Goal: Navigation & Orientation: Find specific page/section

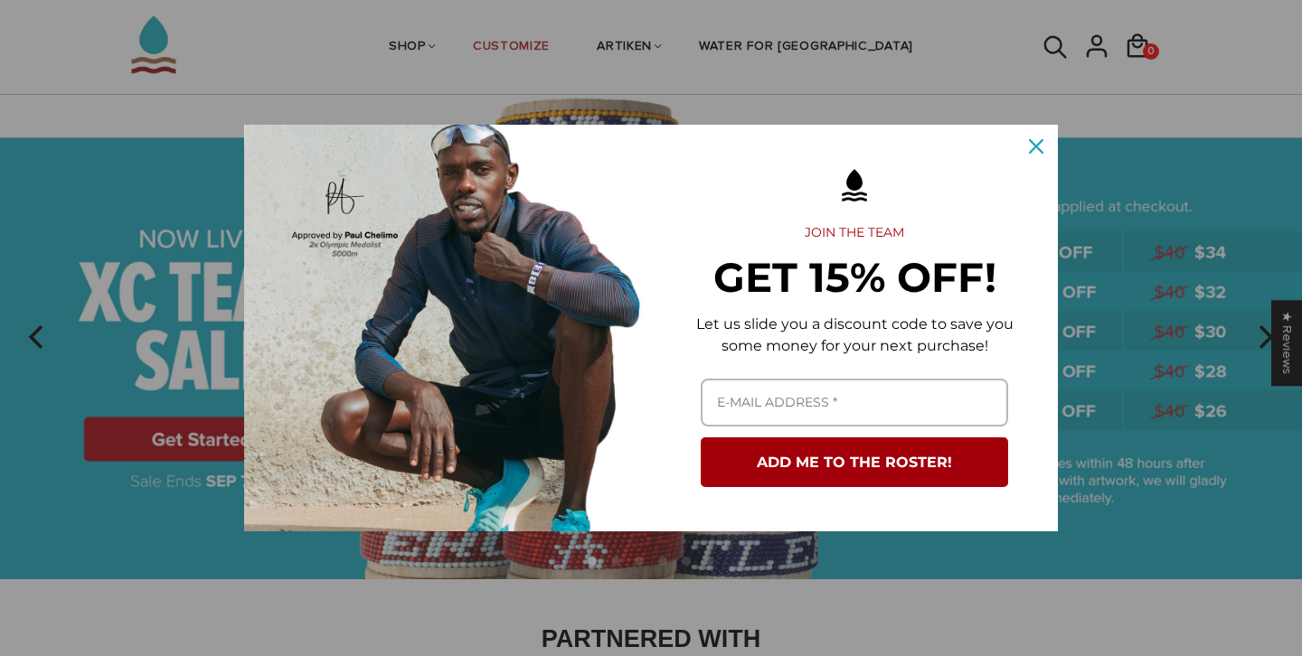
scroll to position [53, 0]
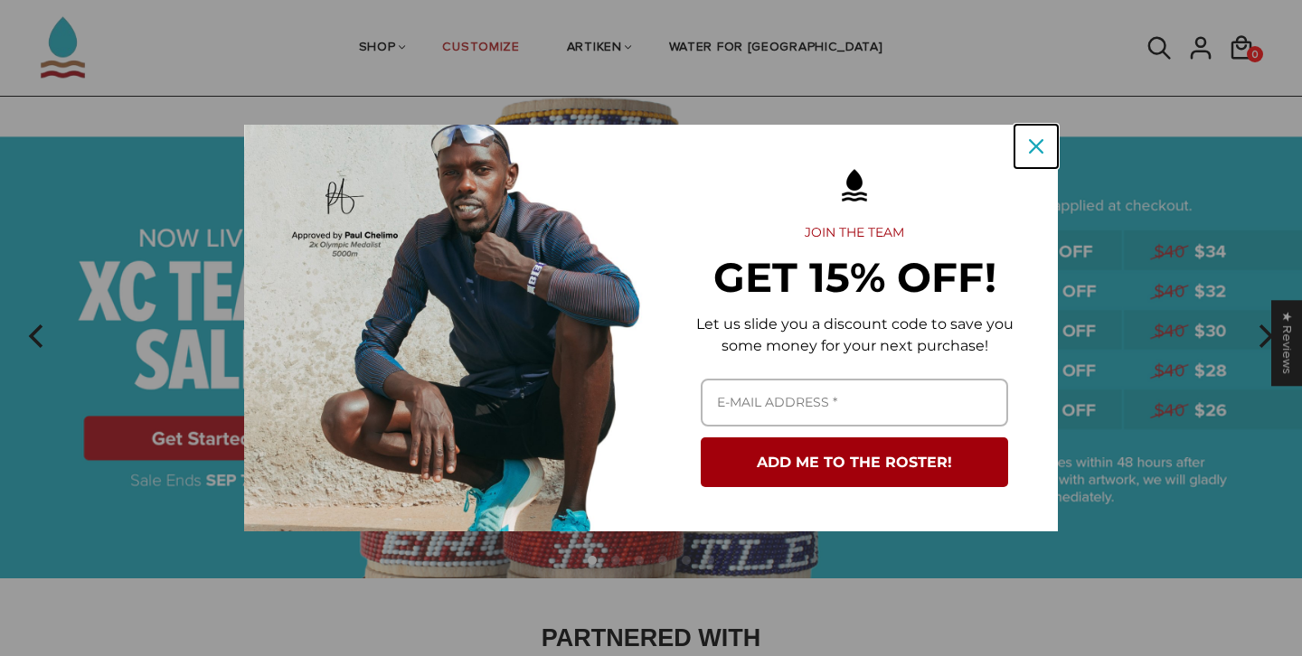
click at [1036, 141] on icon "close icon" at bounding box center [1036, 146] width 14 height 14
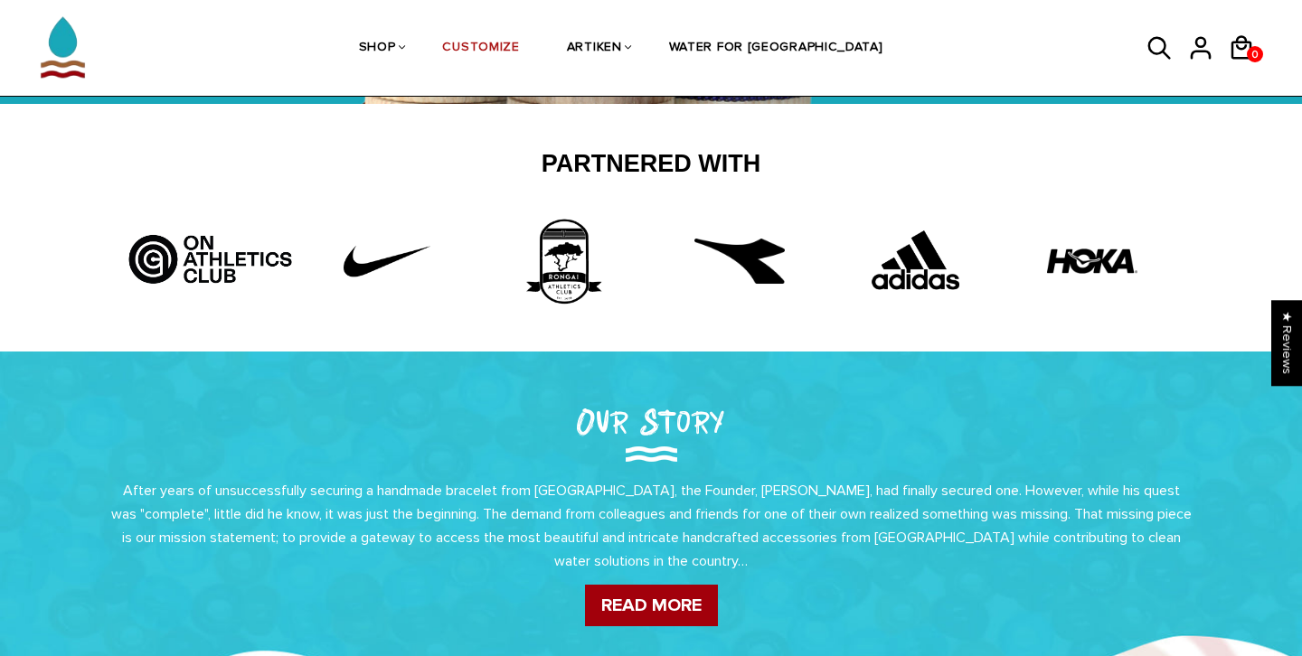
scroll to position [0, 0]
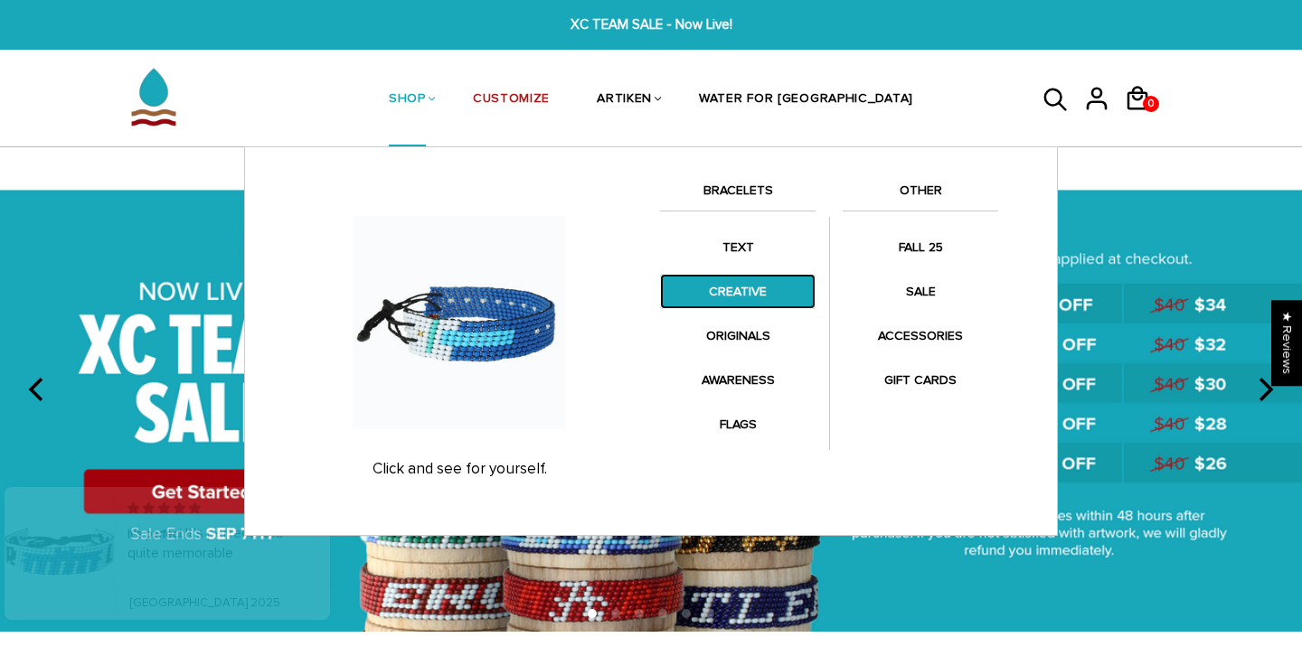
click at [762, 285] on link "CREATIVE" at bounding box center [738, 291] width 156 height 35
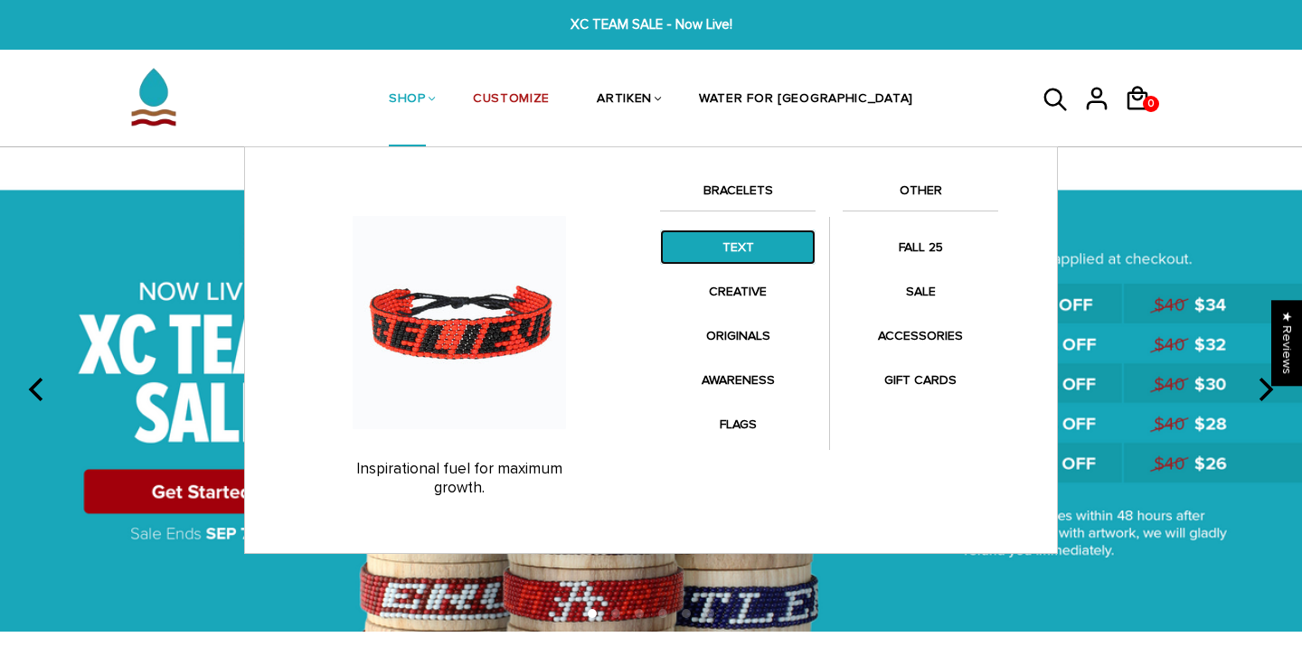
click at [757, 243] on link "TEXT" at bounding box center [738, 247] width 156 height 35
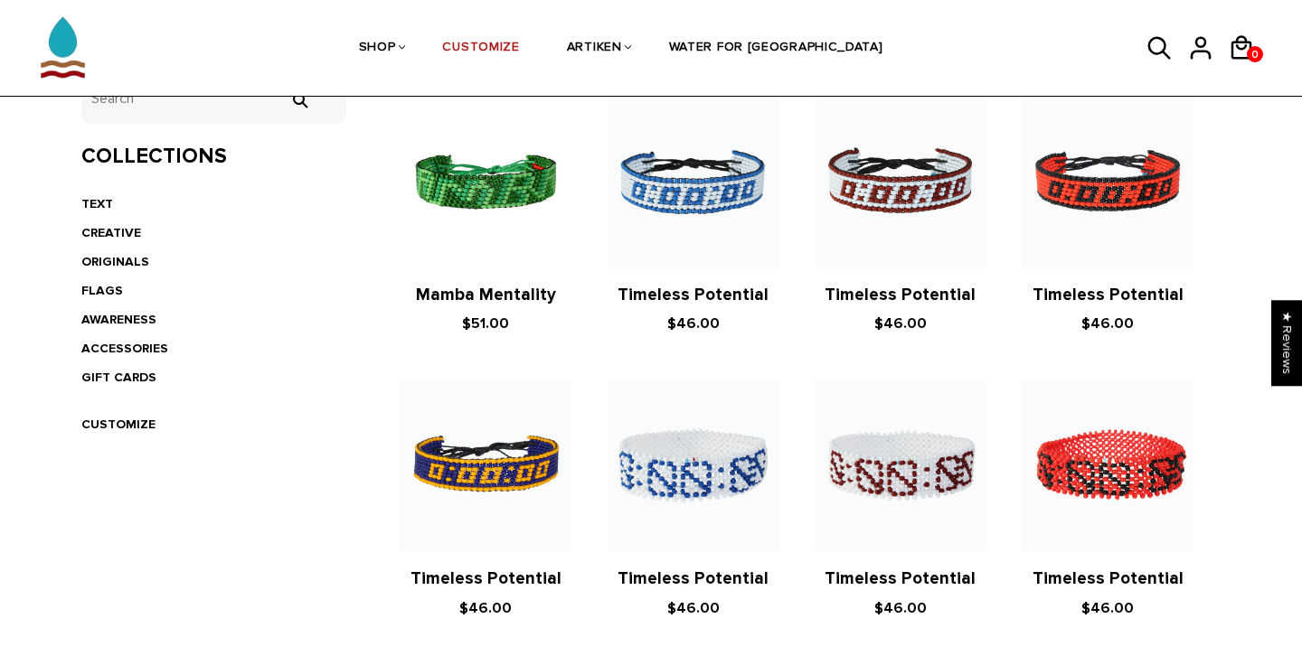
scroll to position [404, 0]
click at [112, 292] on link "FLAGS" at bounding box center [102, 289] width 42 height 15
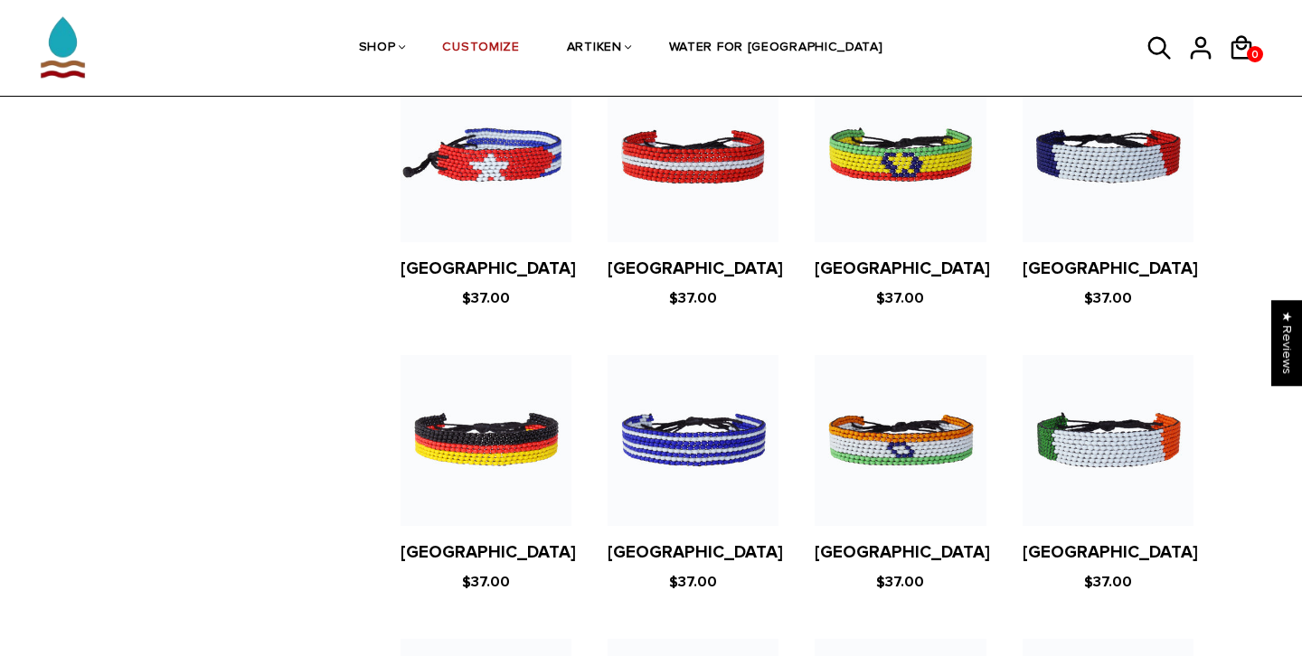
scroll to position [2488, 0]
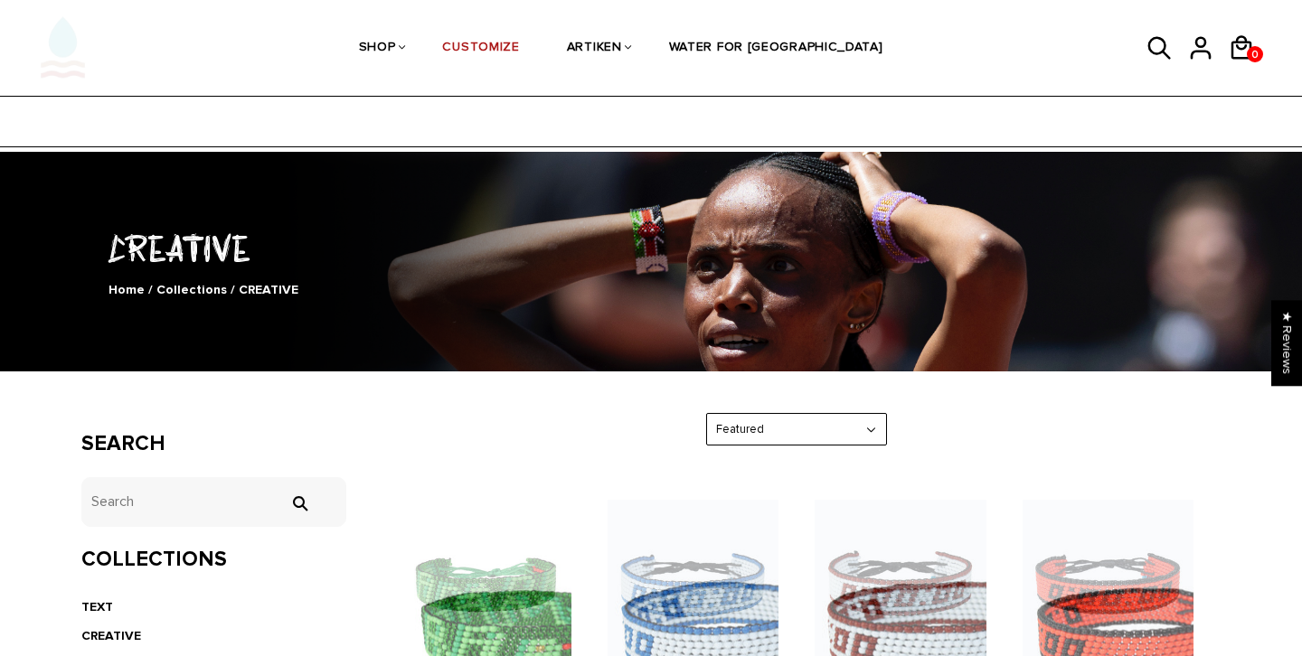
scroll to position [404, 0]
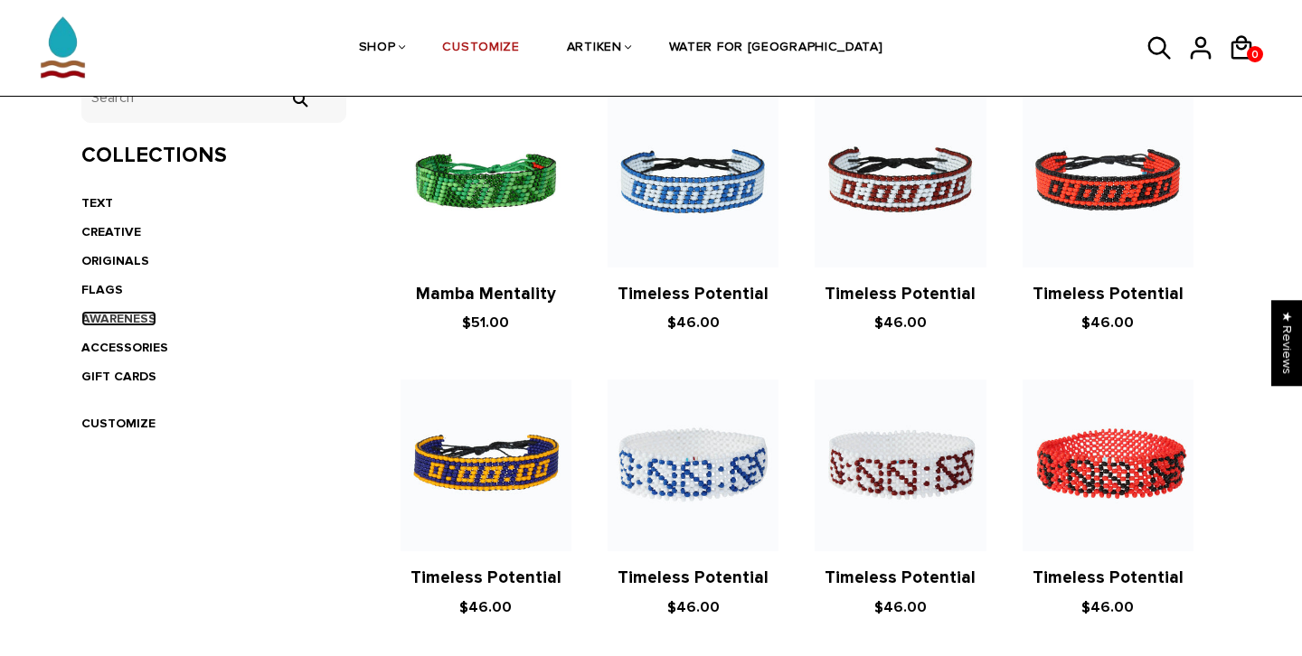
click at [132, 320] on link "AWARENESS" at bounding box center [118, 318] width 75 height 15
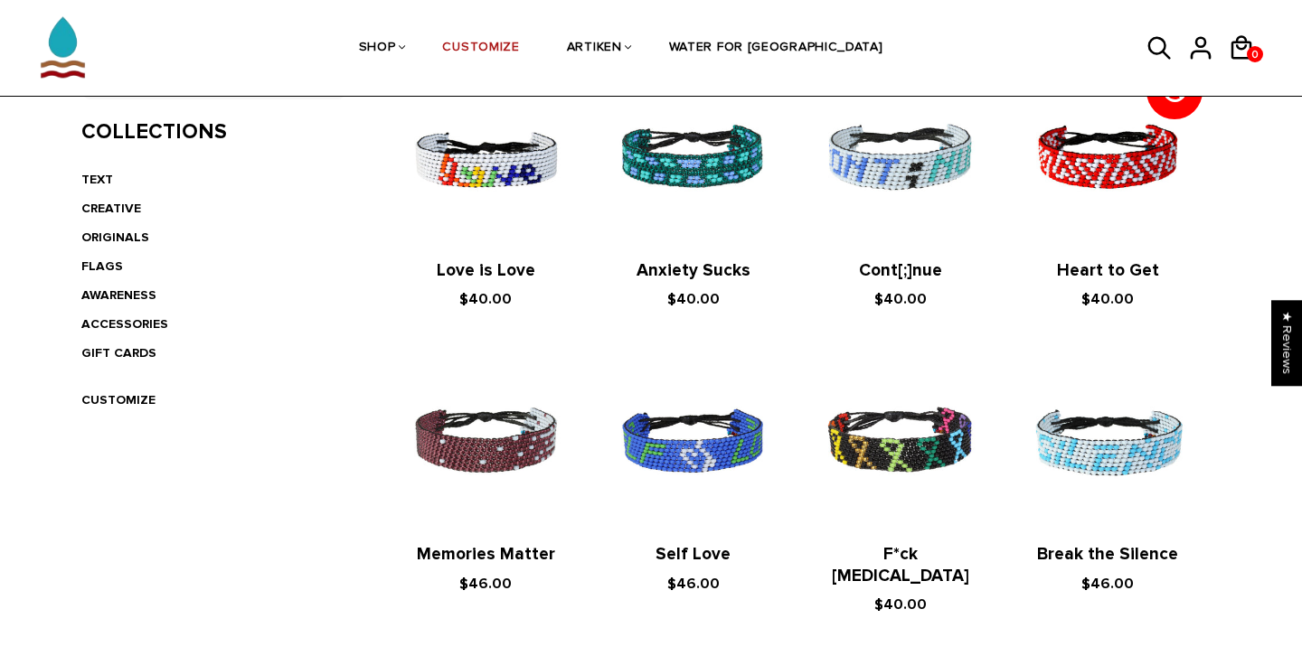
scroll to position [381, 0]
